Goal: Entertainment & Leisure: Browse casually

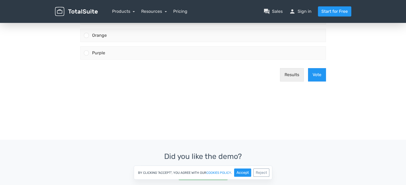
scroll to position [3, 0]
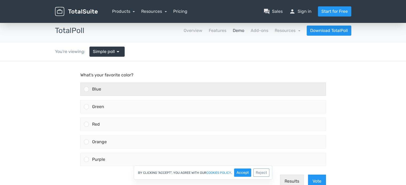
click at [121, 90] on div "Blue" at bounding box center [207, 89] width 237 height 13
click at [86, 89] on input "Blue" at bounding box center [86, 89] width 0 height 0
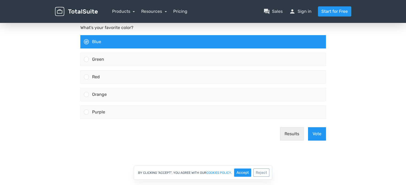
scroll to position [56, 0]
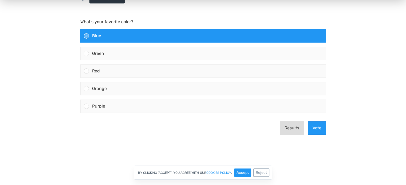
click at [282, 125] on button "Results" at bounding box center [292, 128] width 24 height 13
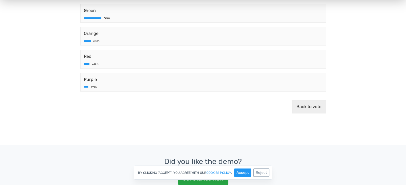
scroll to position [109, 0]
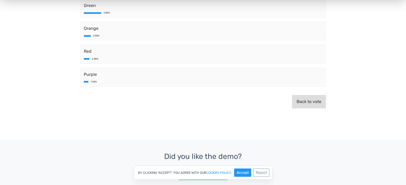
click at [313, 101] on button "Back to vote" at bounding box center [309, 101] width 34 height 13
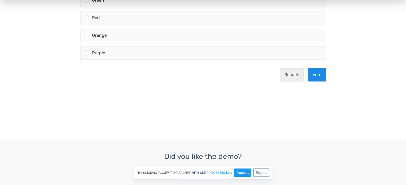
click at [314, 71] on button "Vote" at bounding box center [317, 74] width 18 height 13
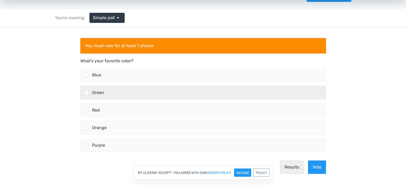
scroll to position [29, 0]
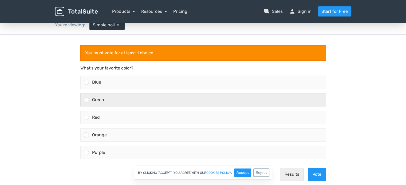
click at [119, 102] on div "Green" at bounding box center [207, 100] width 237 height 13
click at [86, 100] on input "Green" at bounding box center [86, 100] width 0 height 0
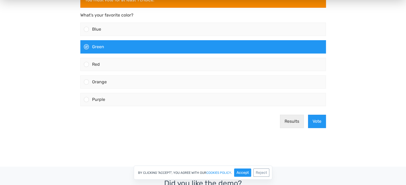
scroll to position [83, 0]
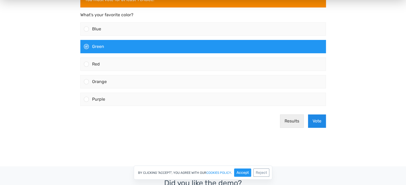
click at [312, 123] on button "Vote" at bounding box center [317, 121] width 18 height 13
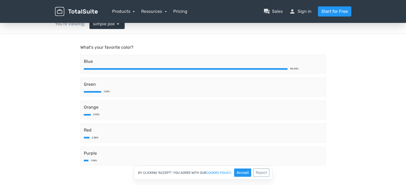
scroll to position [0, 0]
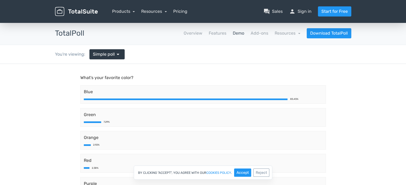
click at [234, 33] on link "Demo" at bounding box center [238, 33] width 11 height 6
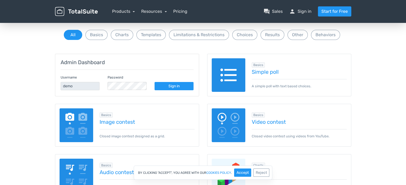
scroll to position [53, 0]
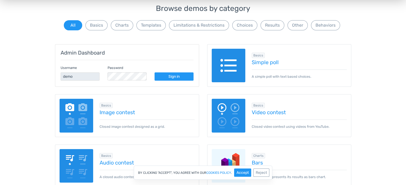
click at [158, 30] on div "Browse demos by category All Basics Charts Templates Limitations & Restrictions…" at bounding box center [203, 18] width 296 height 27
click at [156, 28] on button "Templates" at bounding box center [150, 25] width 29 height 10
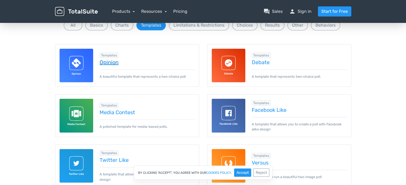
click at [109, 63] on link "Opinion" at bounding box center [146, 62] width 95 height 6
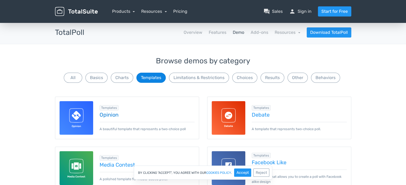
scroll to position [0, 0]
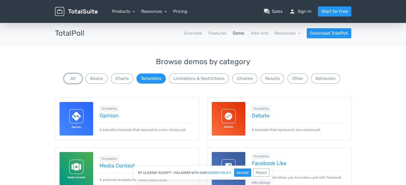
drag, startPoint x: 74, startPoint y: 77, endPoint x: 71, endPoint y: 69, distance: 8.9
click at [74, 77] on button "All" at bounding box center [73, 79] width 18 height 10
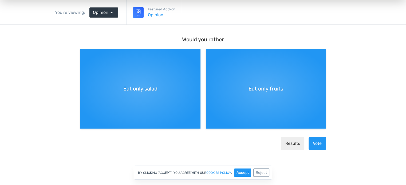
scroll to position [53, 0]
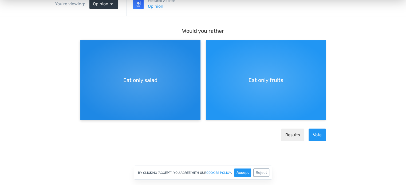
click at [142, 79] on span "Eat only salad" at bounding box center [140, 80] width 34 height 8
click at [84, 46] on input "Eat only salad" at bounding box center [81, 44] width 3 height 3
radio input "true"
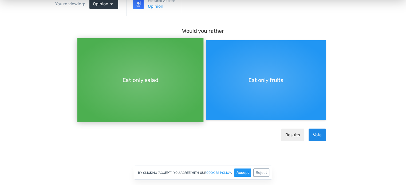
click at [316, 138] on button "Vote" at bounding box center [316, 135] width 17 height 13
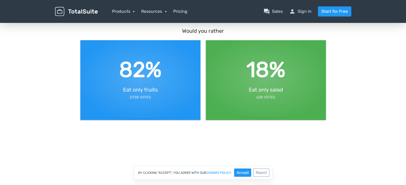
scroll to position [0, 0]
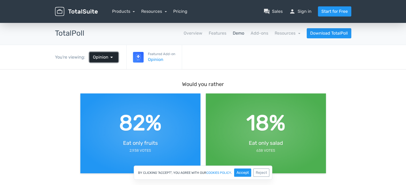
click at [95, 57] on span "Opinion" at bounding box center [100, 57] width 15 height 6
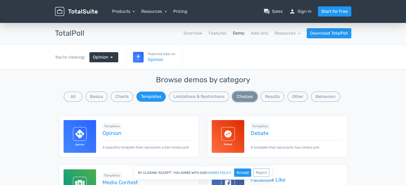
click at [250, 97] on button "Choices" at bounding box center [244, 97] width 25 height 10
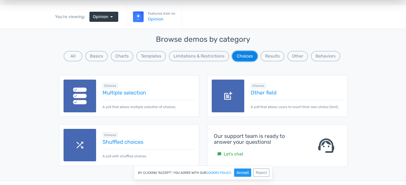
scroll to position [53, 0]
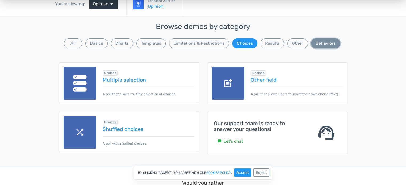
click at [320, 45] on button "Behaviors" at bounding box center [325, 43] width 29 height 10
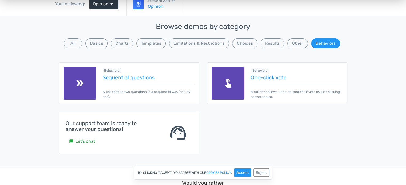
click at [307, 40] on div "Browse demos by category All Basics Charts Templates Limitations & Restrictions…" at bounding box center [203, 36] width 288 height 27
click at [300, 43] on button "Other" at bounding box center [297, 43] width 20 height 10
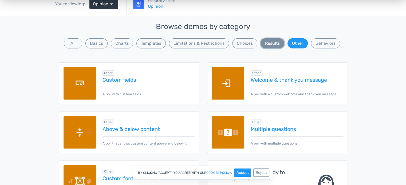
click at [269, 46] on button "Results" at bounding box center [272, 43] width 24 height 10
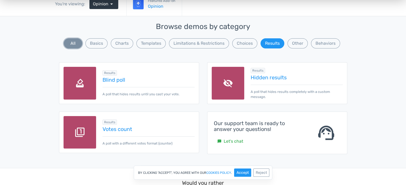
click at [77, 46] on button "All" at bounding box center [73, 43] width 18 height 10
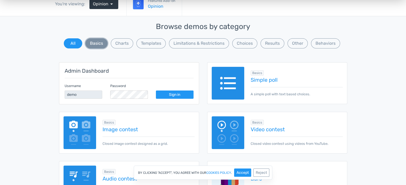
click at [100, 45] on button "Basics" at bounding box center [96, 43] width 22 height 10
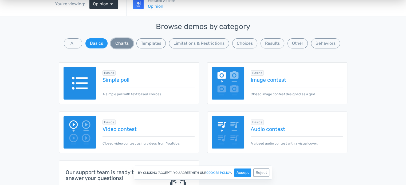
click at [120, 45] on button "Charts" at bounding box center [122, 43] width 22 height 10
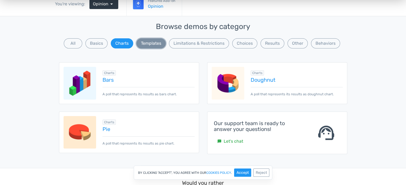
click at [149, 43] on button "Templates" at bounding box center [150, 43] width 29 height 10
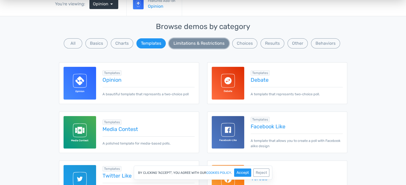
click at [174, 44] on button "Limitations & Restrictions" at bounding box center [199, 43] width 60 height 10
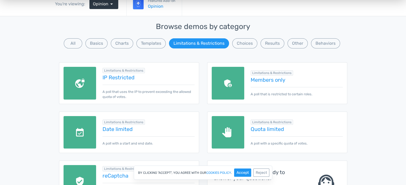
click at [84, 47] on div "Browse demos by category All Basics Charts Templates Limitations & Restrictions…" at bounding box center [203, 36] width 288 height 27
click at [100, 44] on button "Basics" at bounding box center [96, 43] width 22 height 10
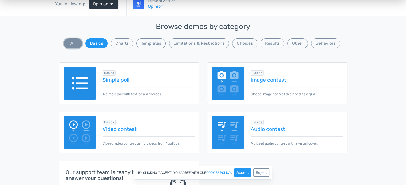
click at [73, 45] on button "All" at bounding box center [73, 43] width 18 height 10
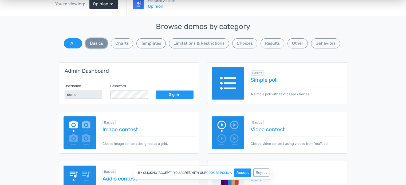
click at [105, 46] on button "Basics" at bounding box center [96, 43] width 22 height 10
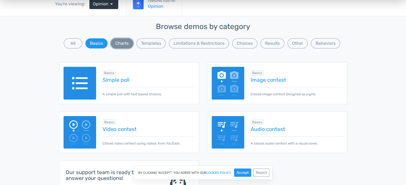
click at [125, 45] on button "Charts" at bounding box center [122, 43] width 22 height 10
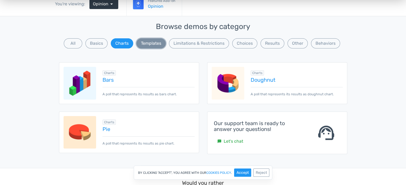
click at [154, 42] on button "Templates" at bounding box center [150, 43] width 29 height 10
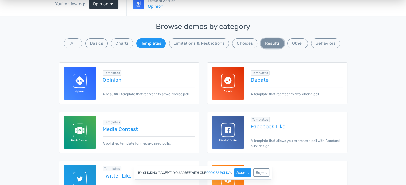
click at [265, 46] on button "Results" at bounding box center [272, 43] width 24 height 10
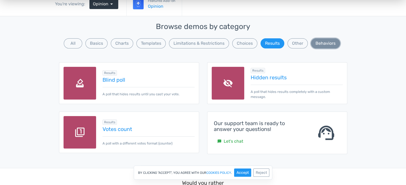
click at [319, 41] on button "Behaviors" at bounding box center [325, 43] width 29 height 10
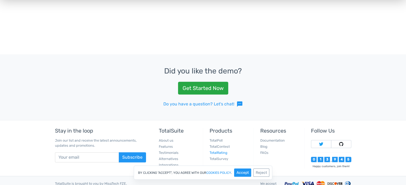
scroll to position [372, 0]
